Goal: Task Accomplishment & Management: Manage account settings

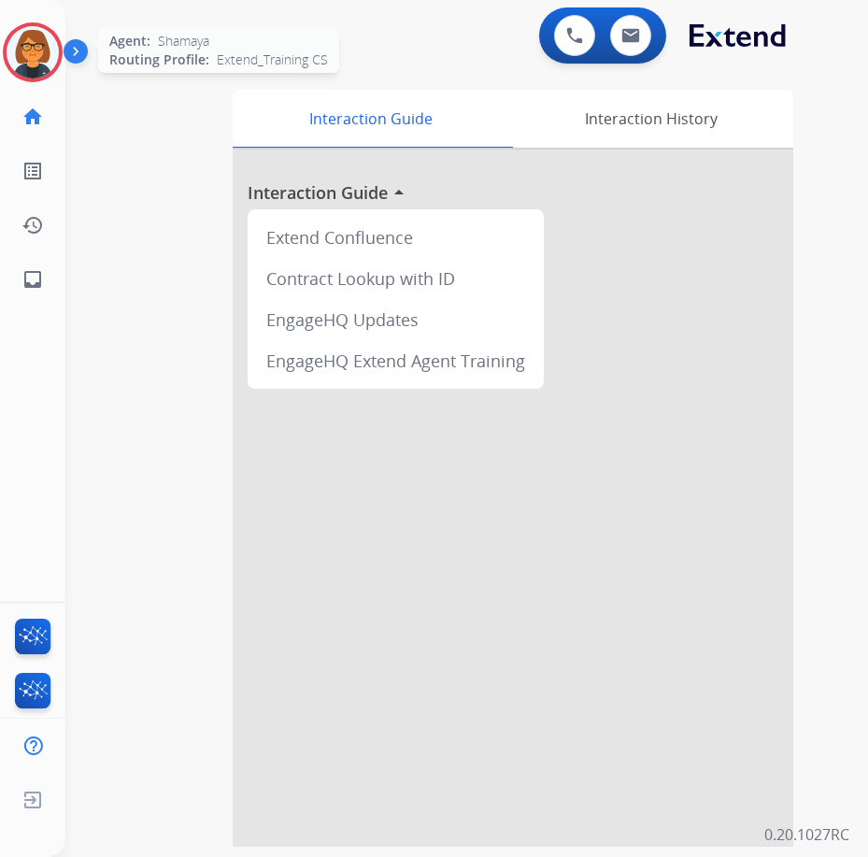
click at [34, 46] on img at bounding box center [33, 52] width 52 height 52
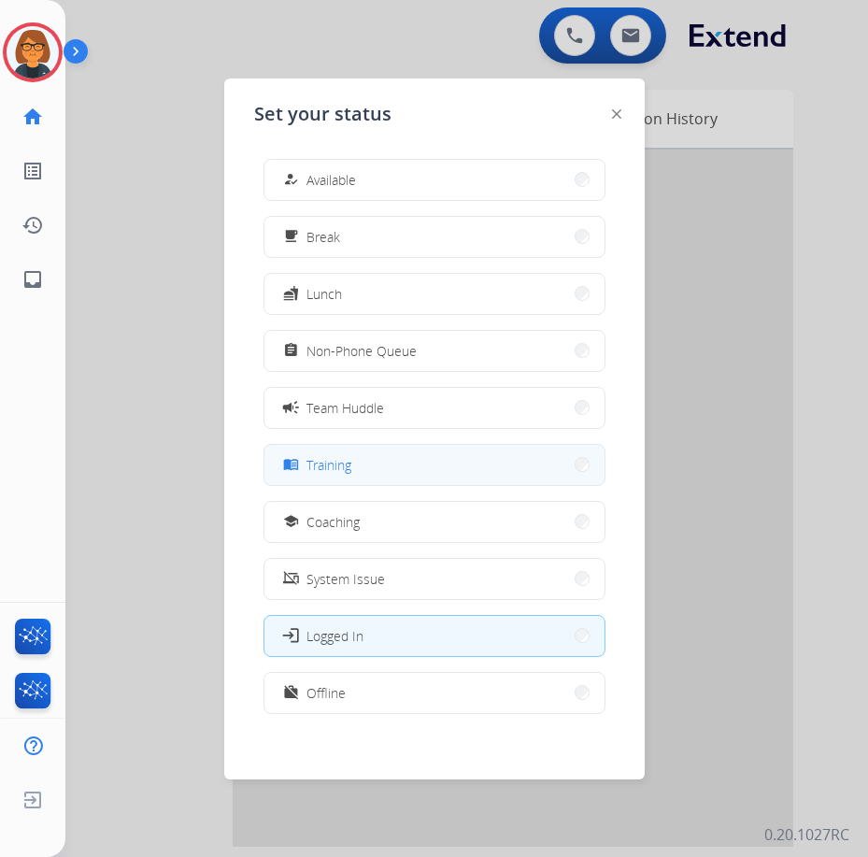
click at [408, 450] on button "menu_book Training" at bounding box center [434, 465] width 340 height 40
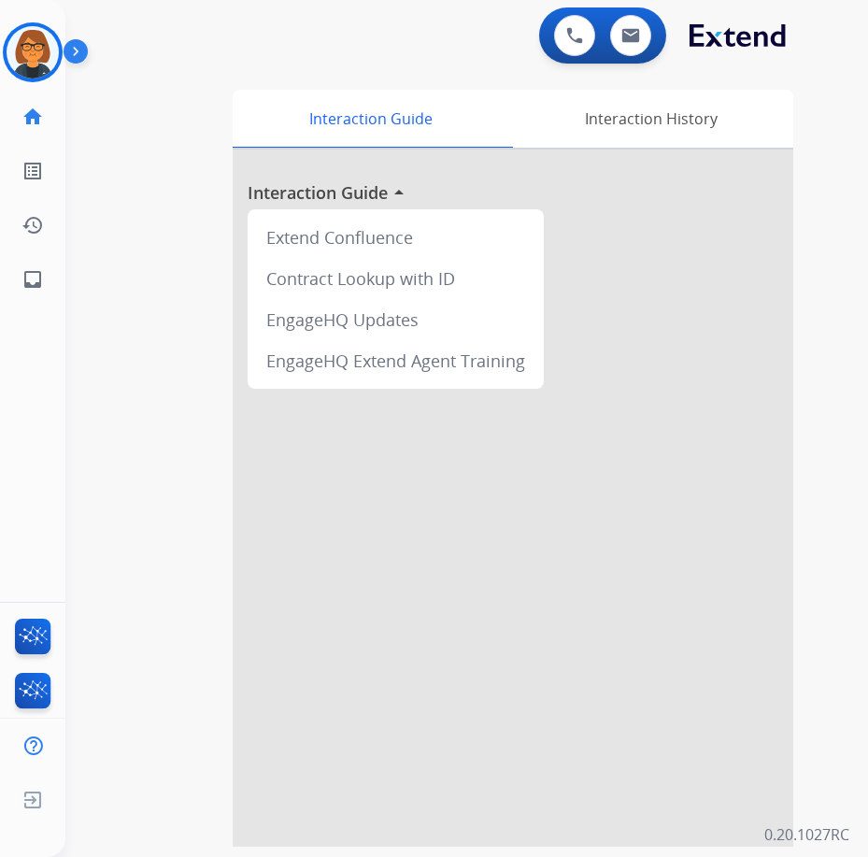
click at [422, 36] on div "0 Voice Interactions 0 Email Interactions" at bounding box center [451, 37] width 743 height 60
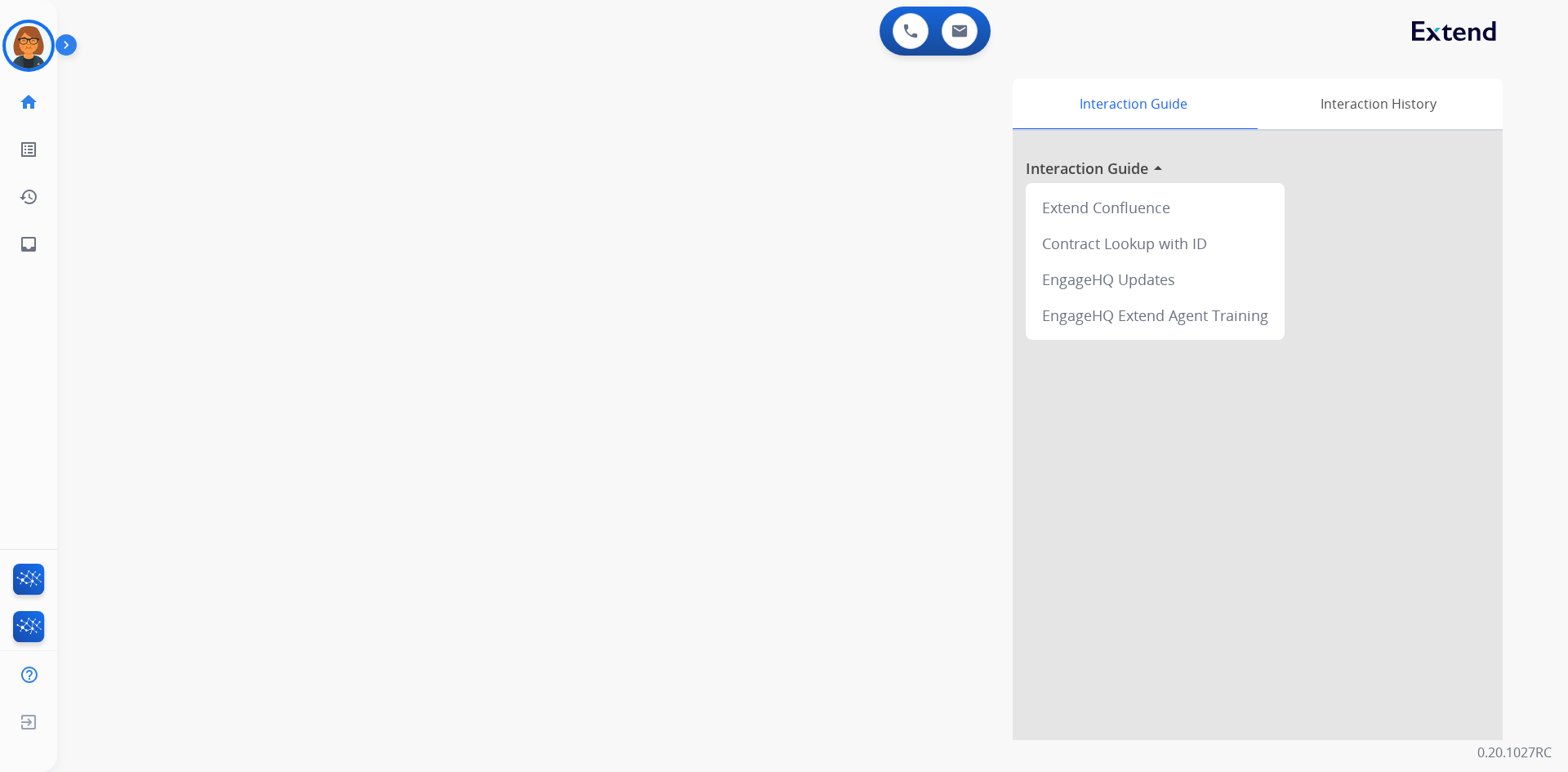
click at [354, 519] on div "swap_horiz Break voice bridge close_fullscreen Connect 3-Way Call merge_type Se…" at bounding box center [793, 399] width 1472 height 681
click at [24, 68] on img at bounding box center [29, 45] width 45 height 45
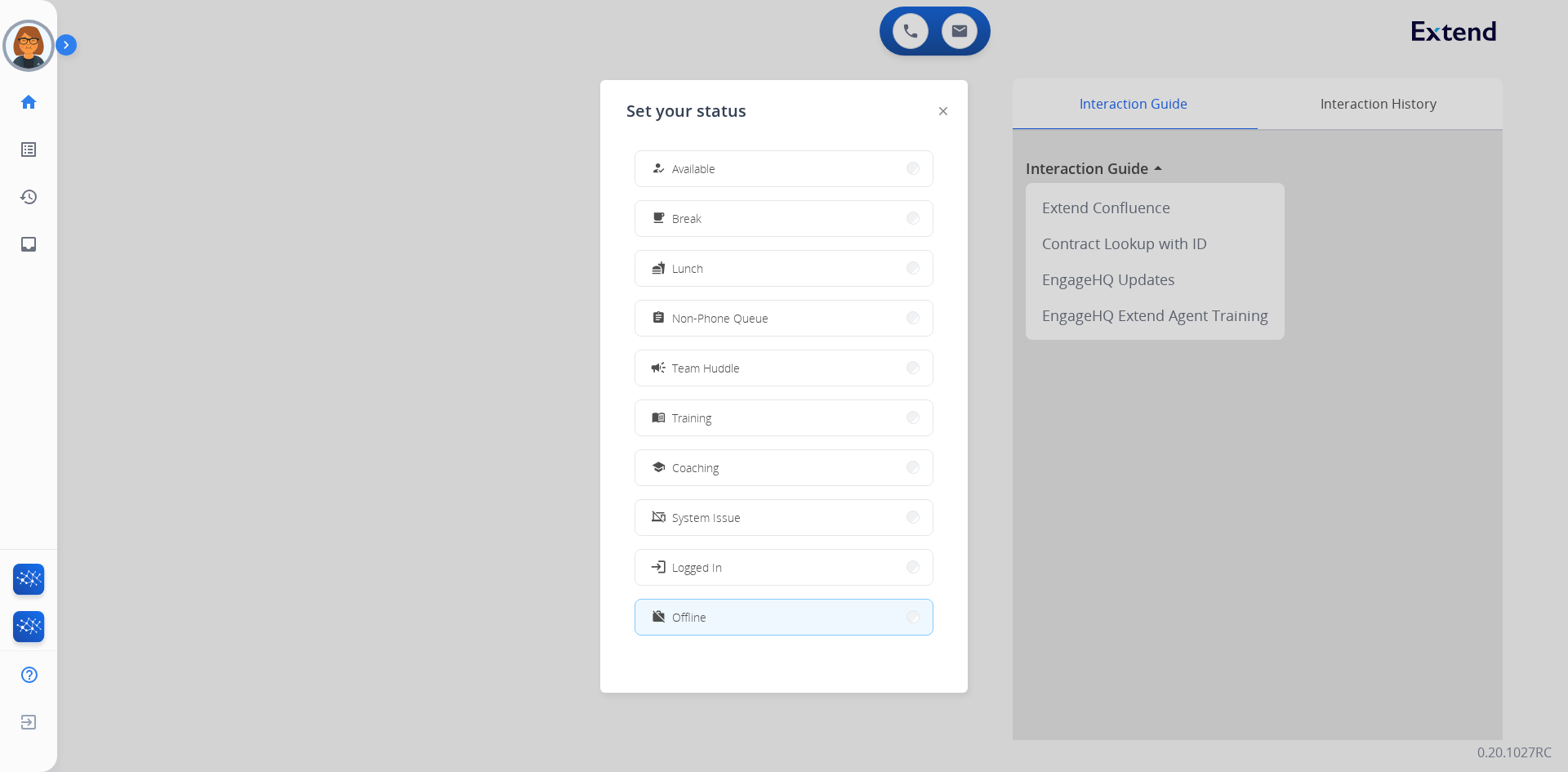
click at [707, 620] on button "work_off Offline" at bounding box center [784, 617] width 297 height 35
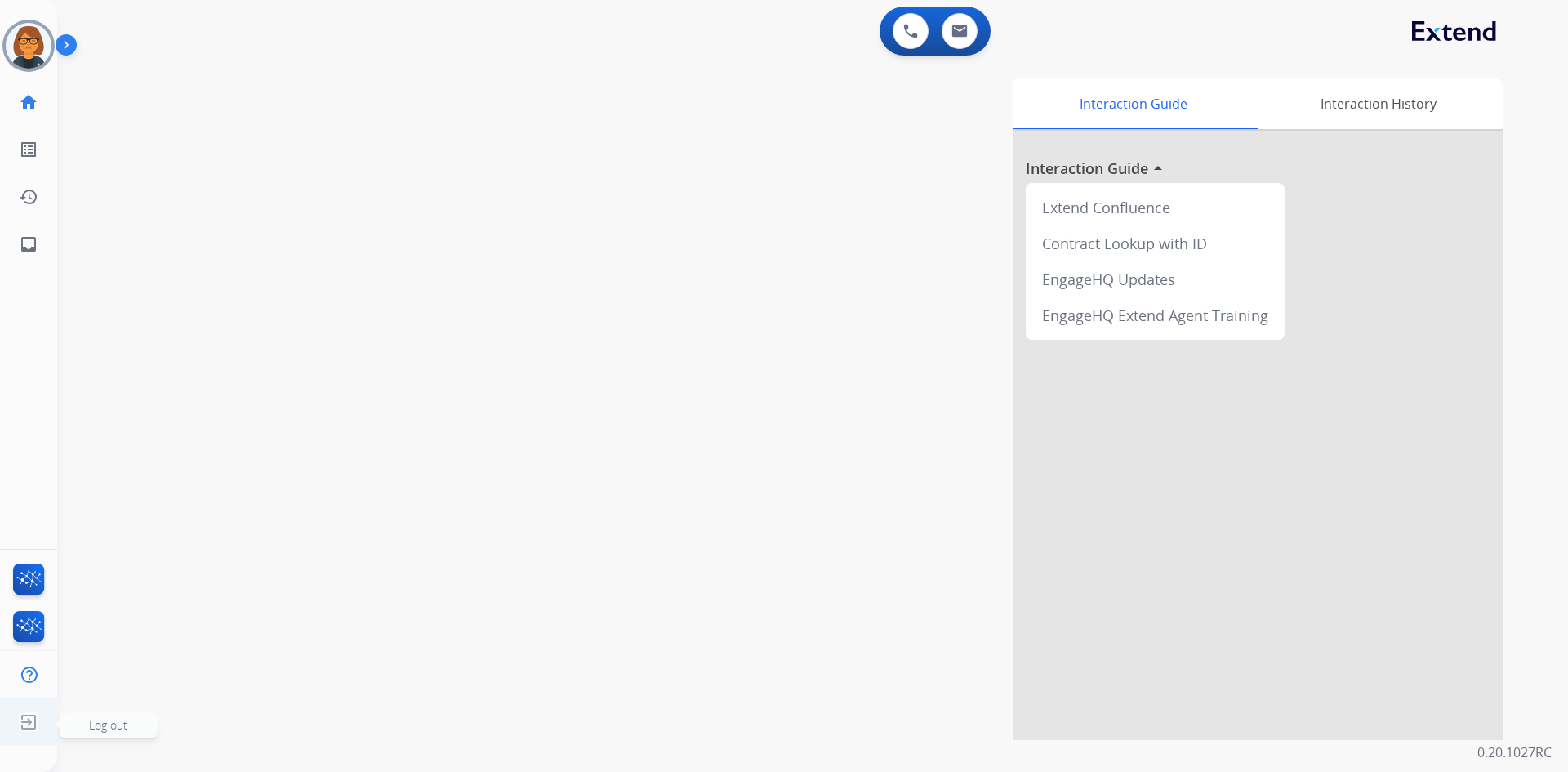
click at [25, 730] on img at bounding box center [29, 722] width 30 height 31
click at [79, 719] on span "Log out" at bounding box center [108, 726] width 98 height 24
